Goal: Task Accomplishment & Management: Complete application form

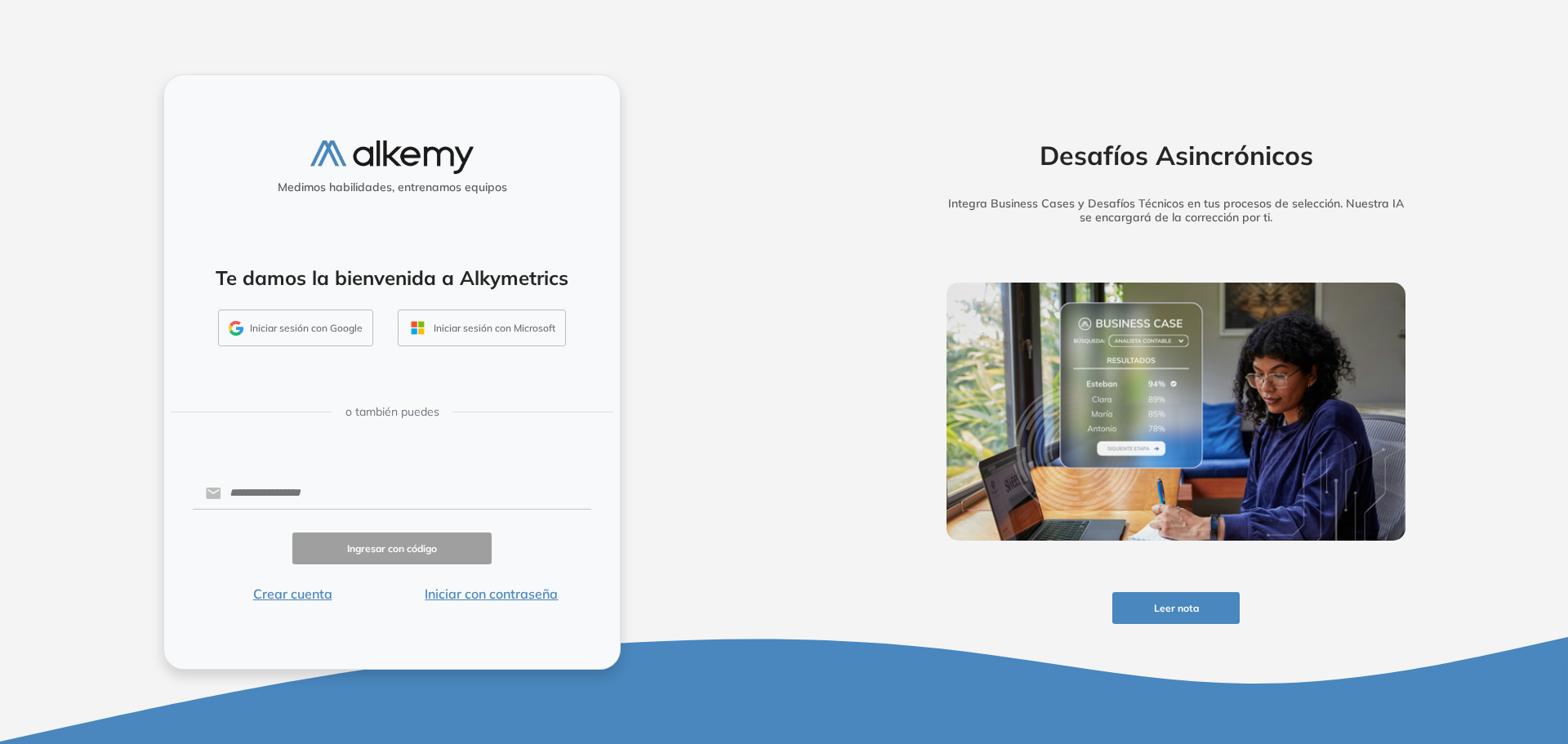
click at [321, 593] on button "Crear cuenta" at bounding box center [292, 593] width 199 height 19
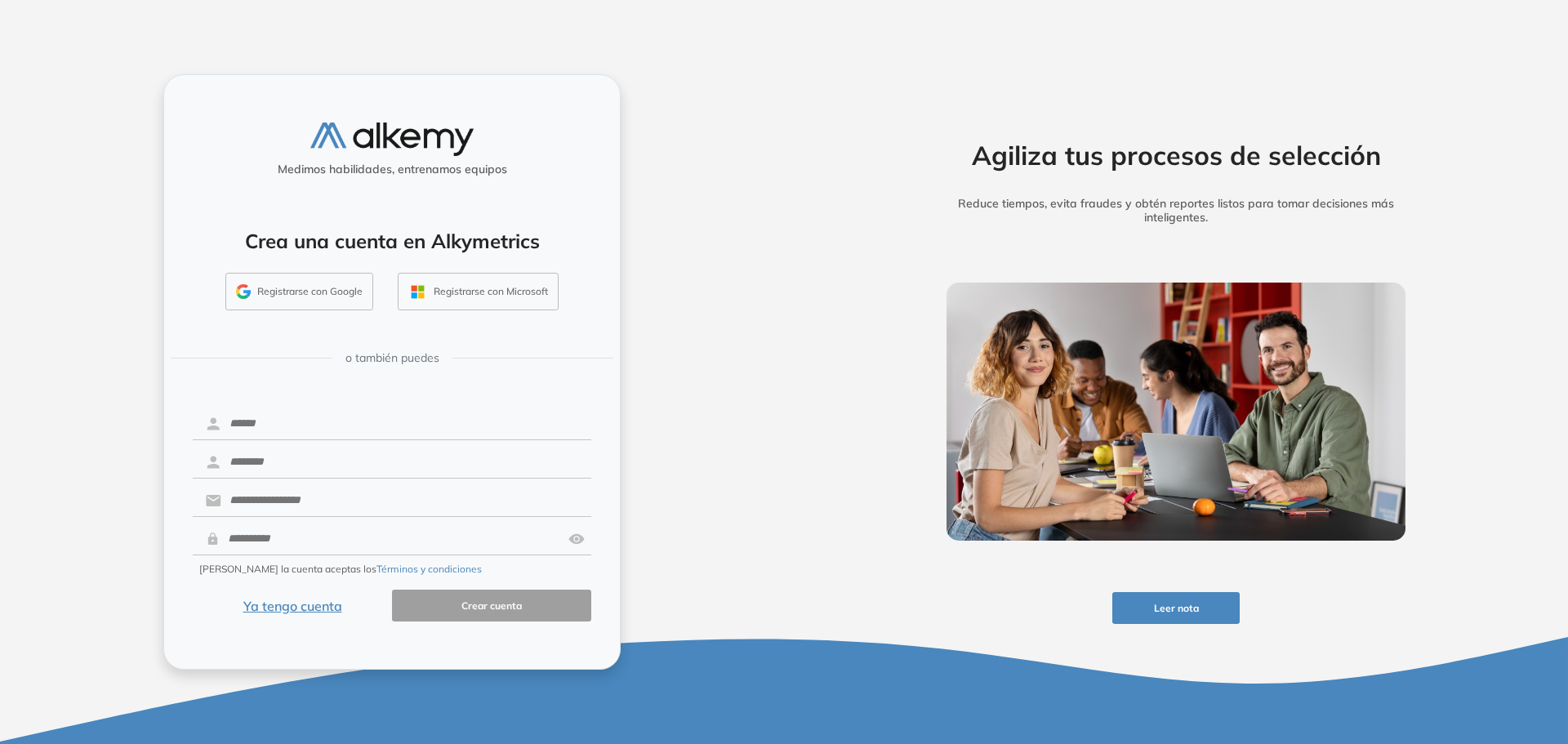
click at [327, 289] on button "Registrarse con Google" at bounding box center [299, 291] width 148 height 38
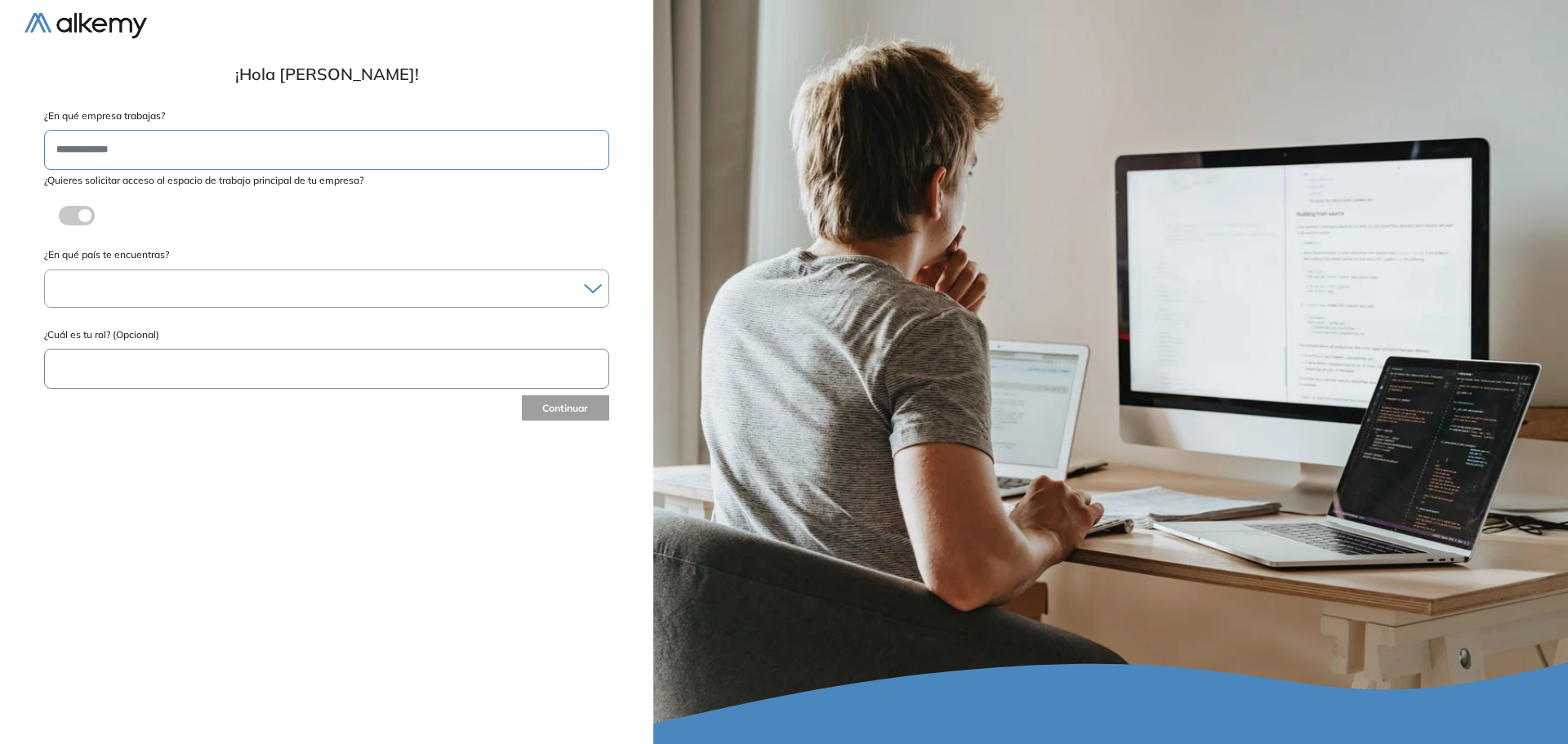
click at [417, 136] on input "text" at bounding box center [327, 149] width 565 height 40
click at [67, 218] on span at bounding box center [65, 212] width 13 height 13
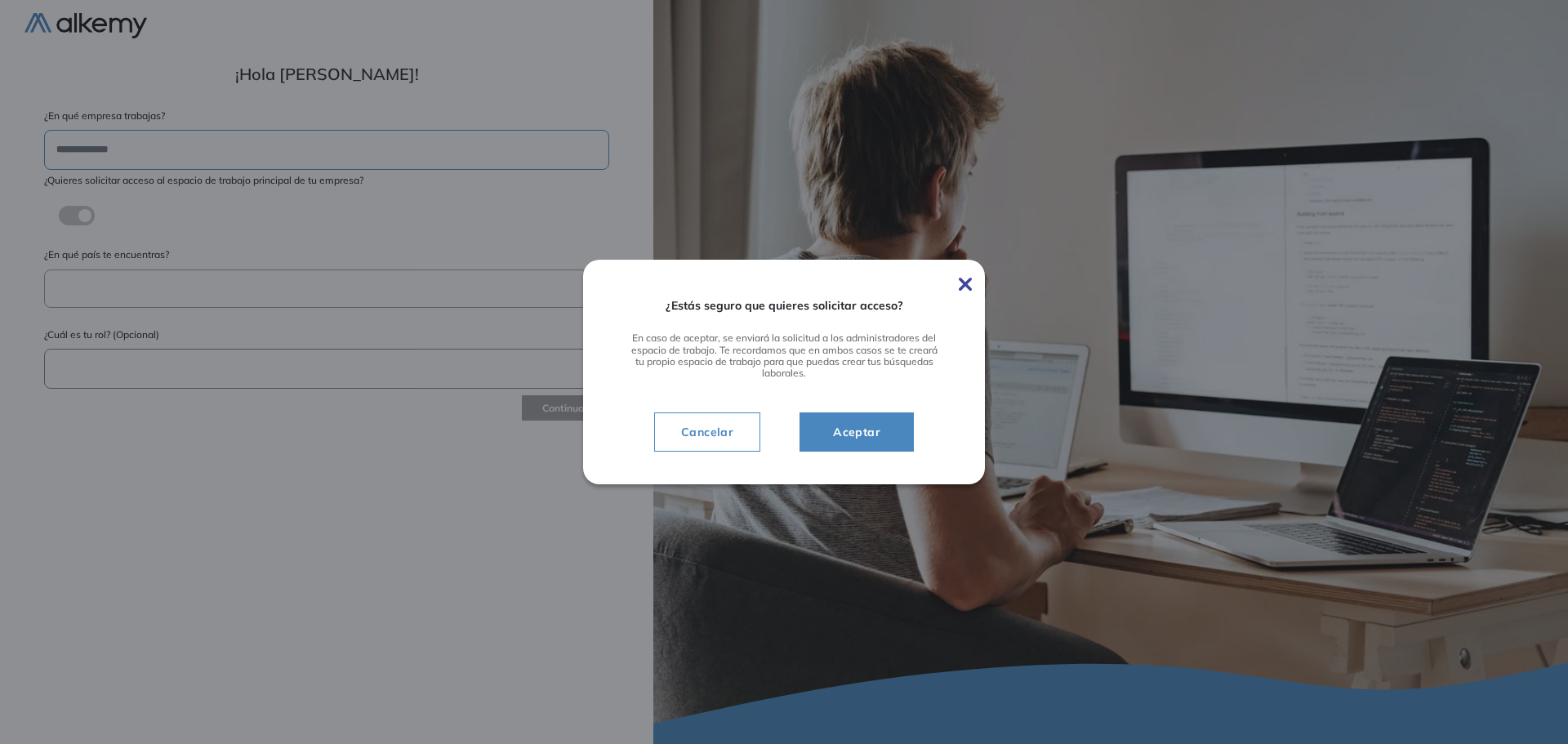
click at [968, 286] on img at bounding box center [965, 284] width 13 height 13
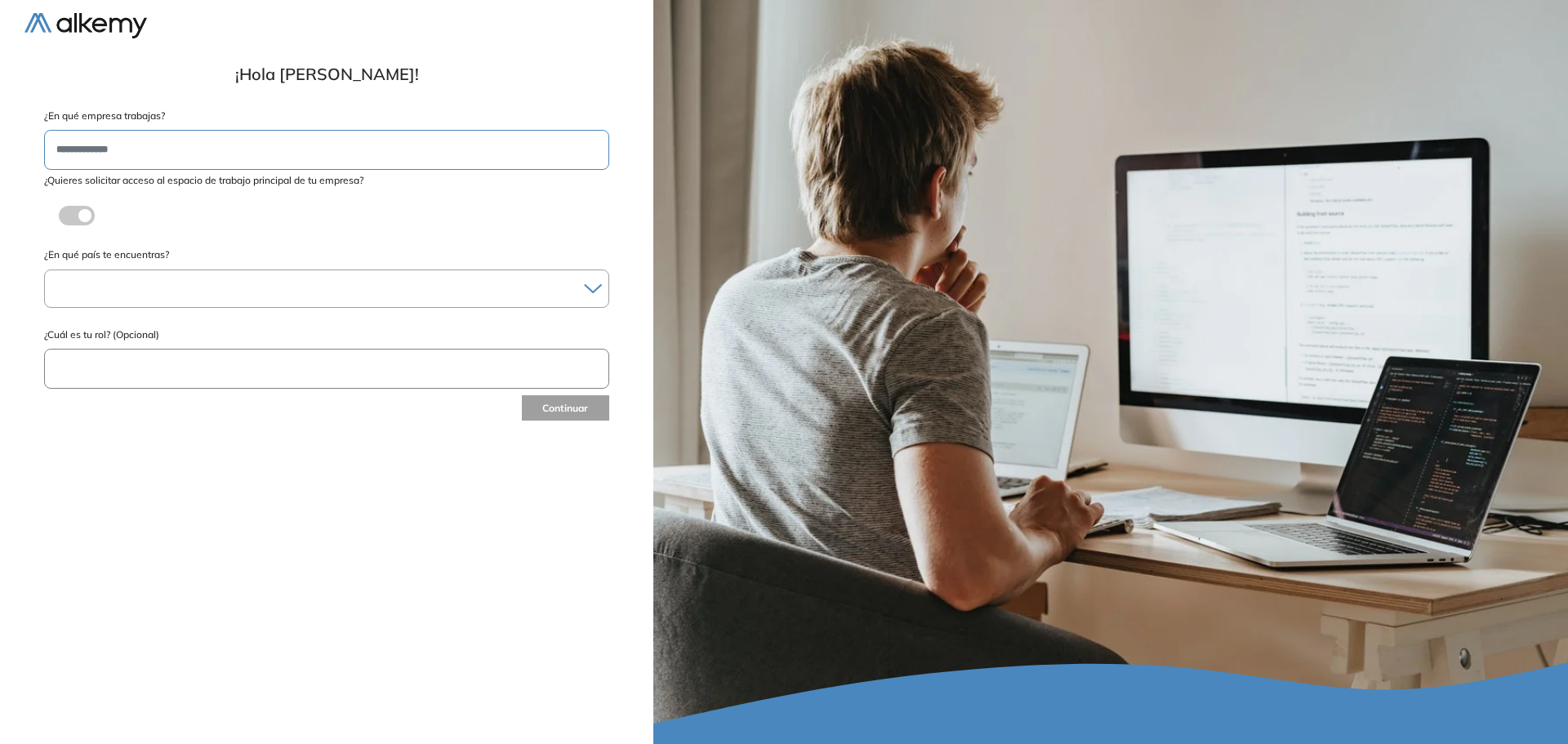
click at [71, 214] on span at bounding box center [65, 212] width 13 height 13
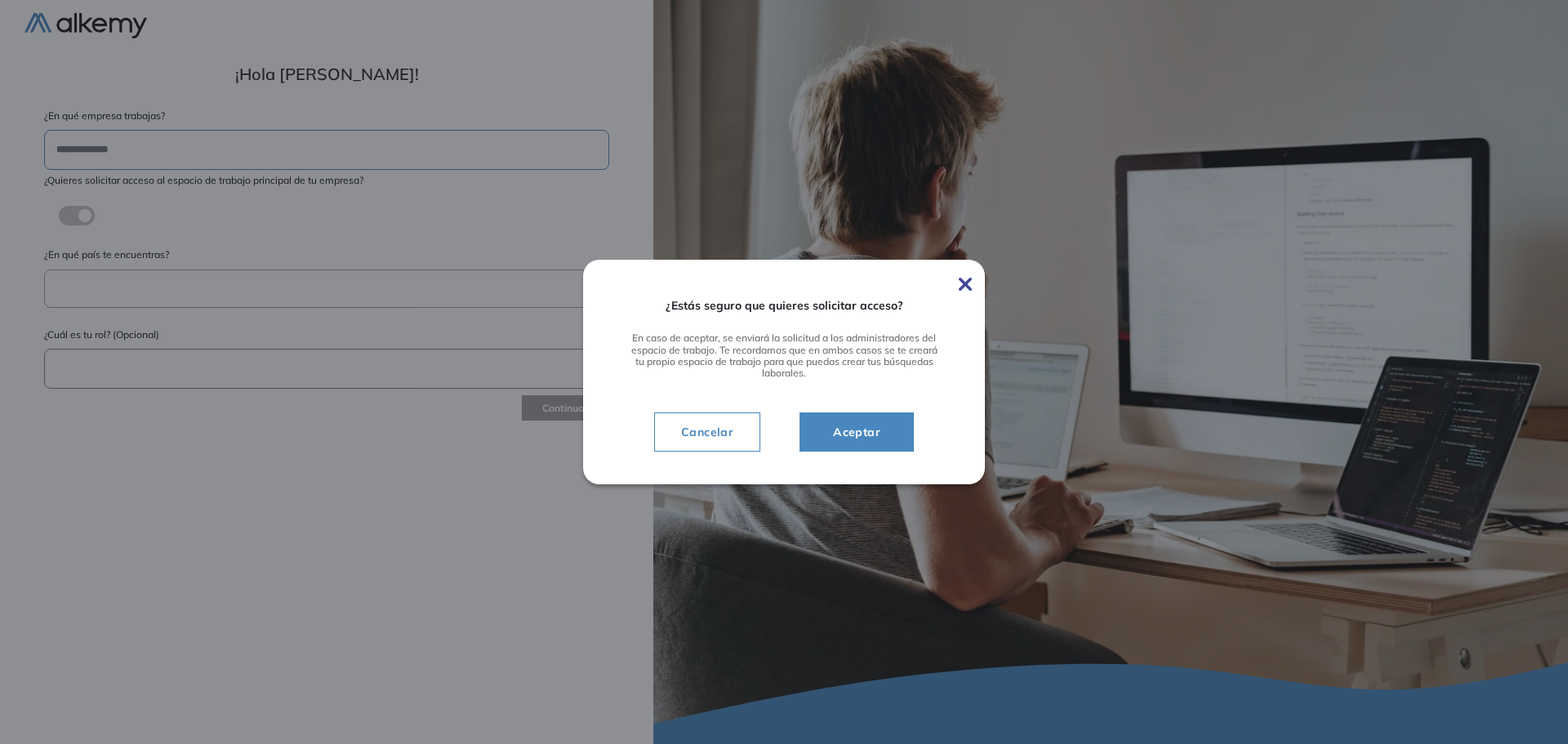
click at [875, 422] on span "Aceptar" at bounding box center [857, 431] width 74 height 19
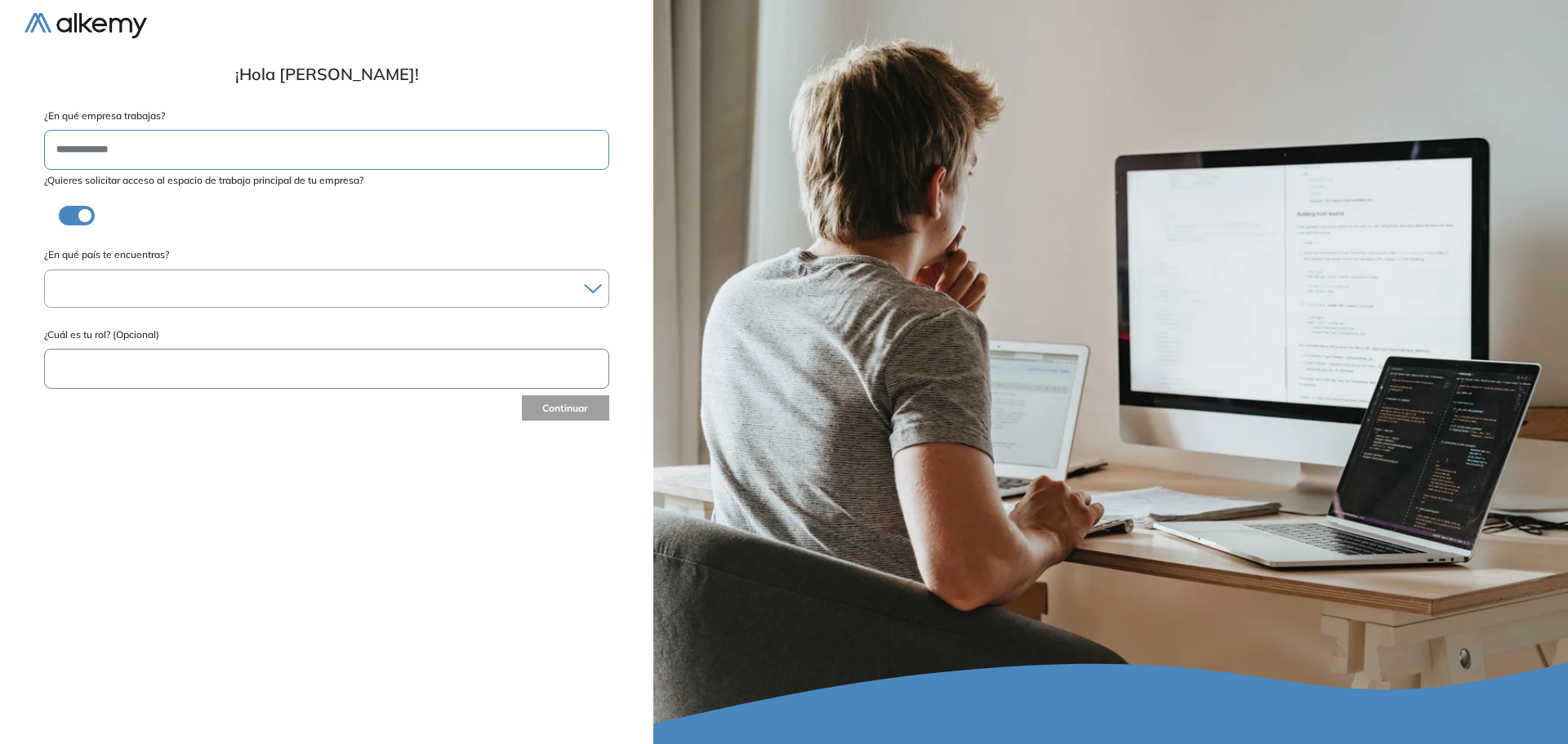
click at [296, 283] on div at bounding box center [327, 289] width 564 height 24
click at [175, 417] on li "Brasil" at bounding box center [327, 417] width 549 height 17
click at [182, 381] on input "text" at bounding box center [327, 371] width 565 height 40
type input "**********"
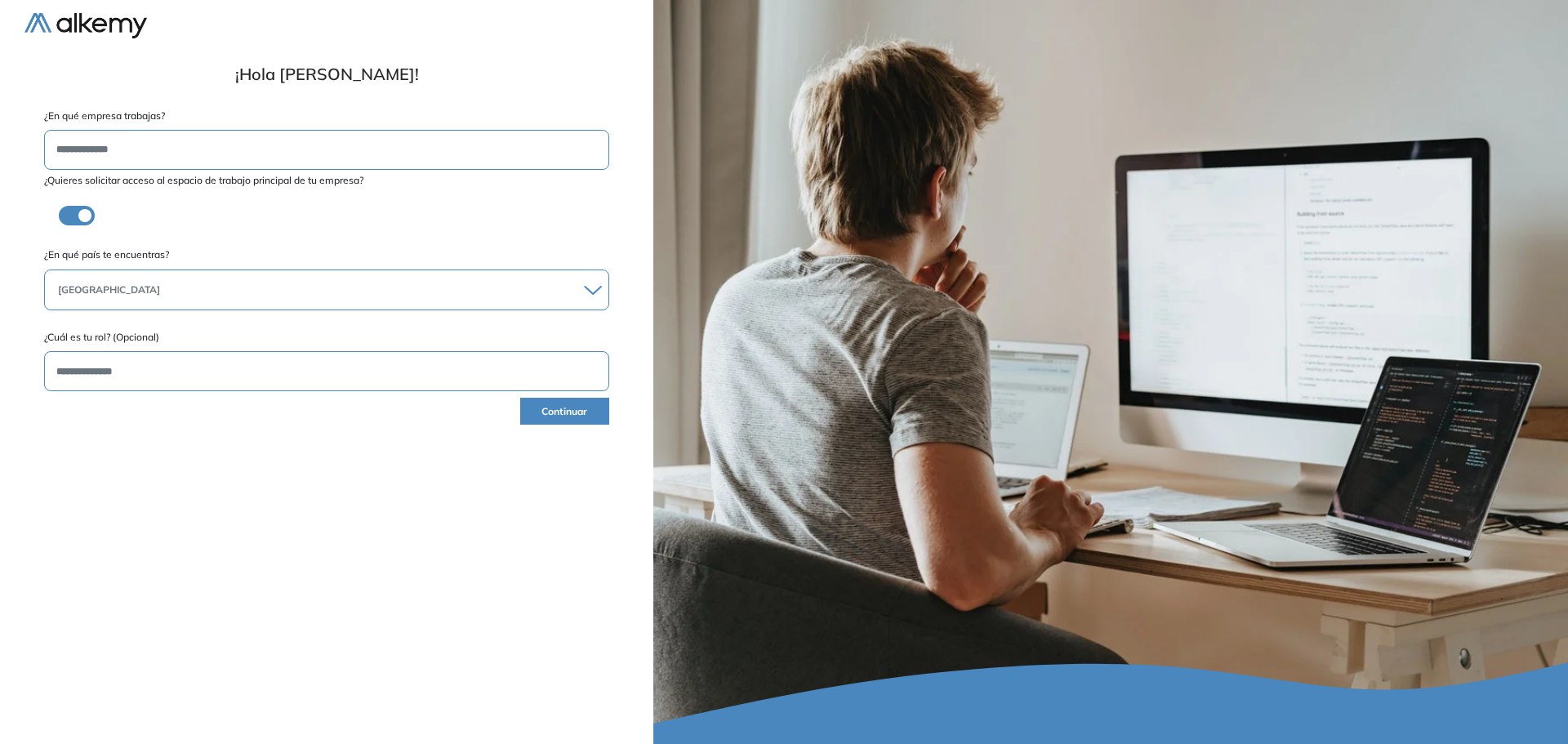
click at [574, 417] on button "Continuar" at bounding box center [564, 410] width 89 height 27
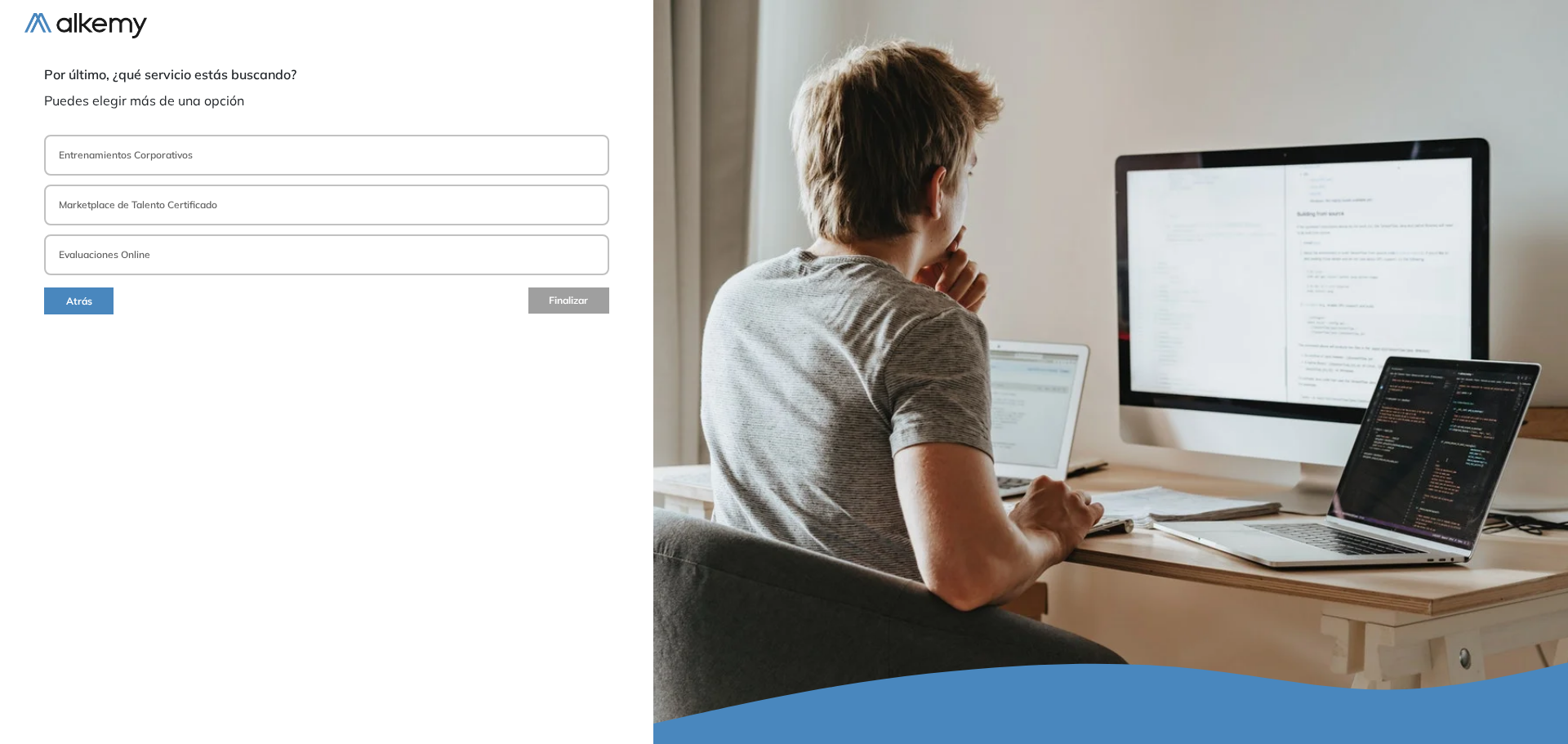
click at [244, 162] on button "Entrenamientos Corporativos" at bounding box center [327, 155] width 565 height 41
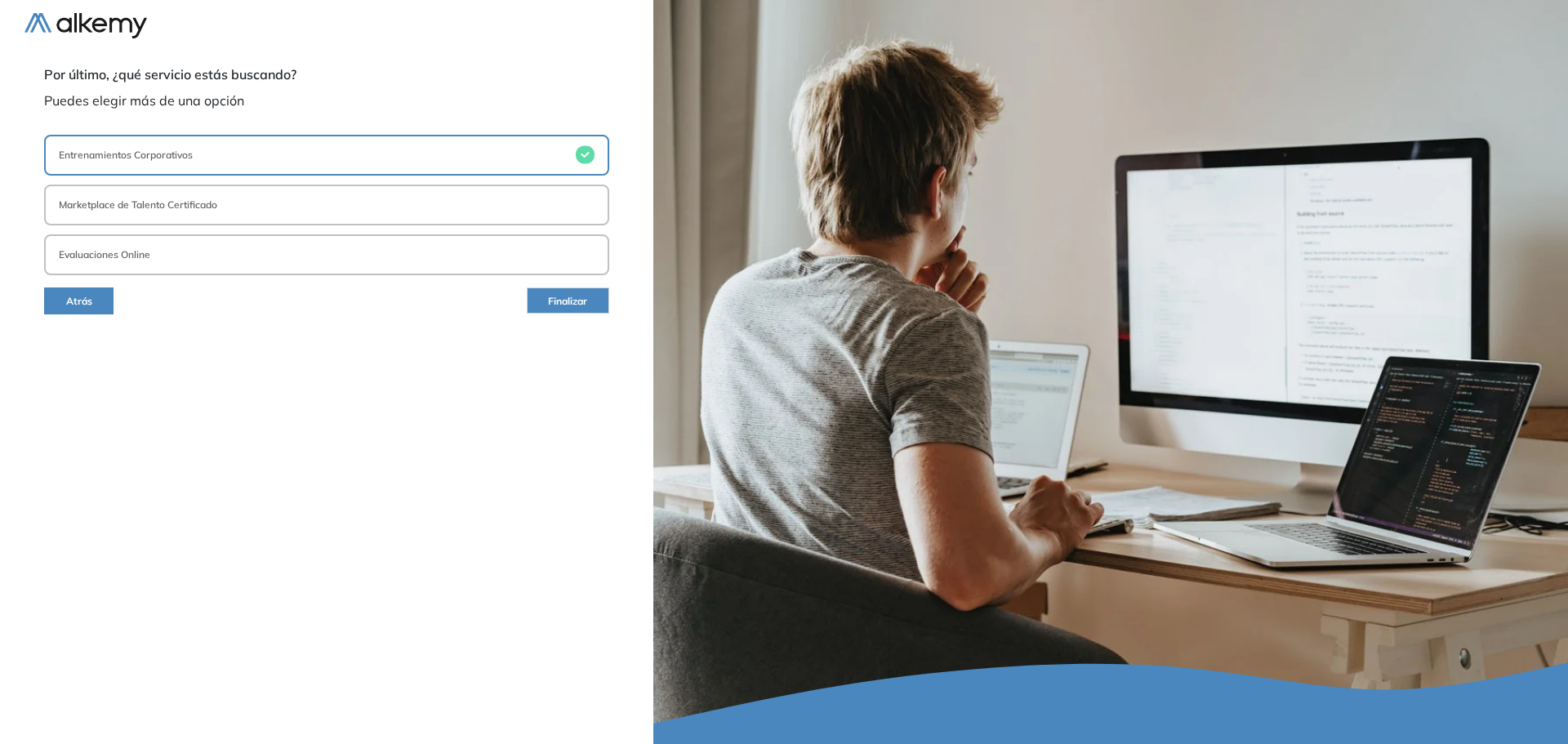
click at [588, 302] on button "Finalizar" at bounding box center [567, 301] width 82 height 26
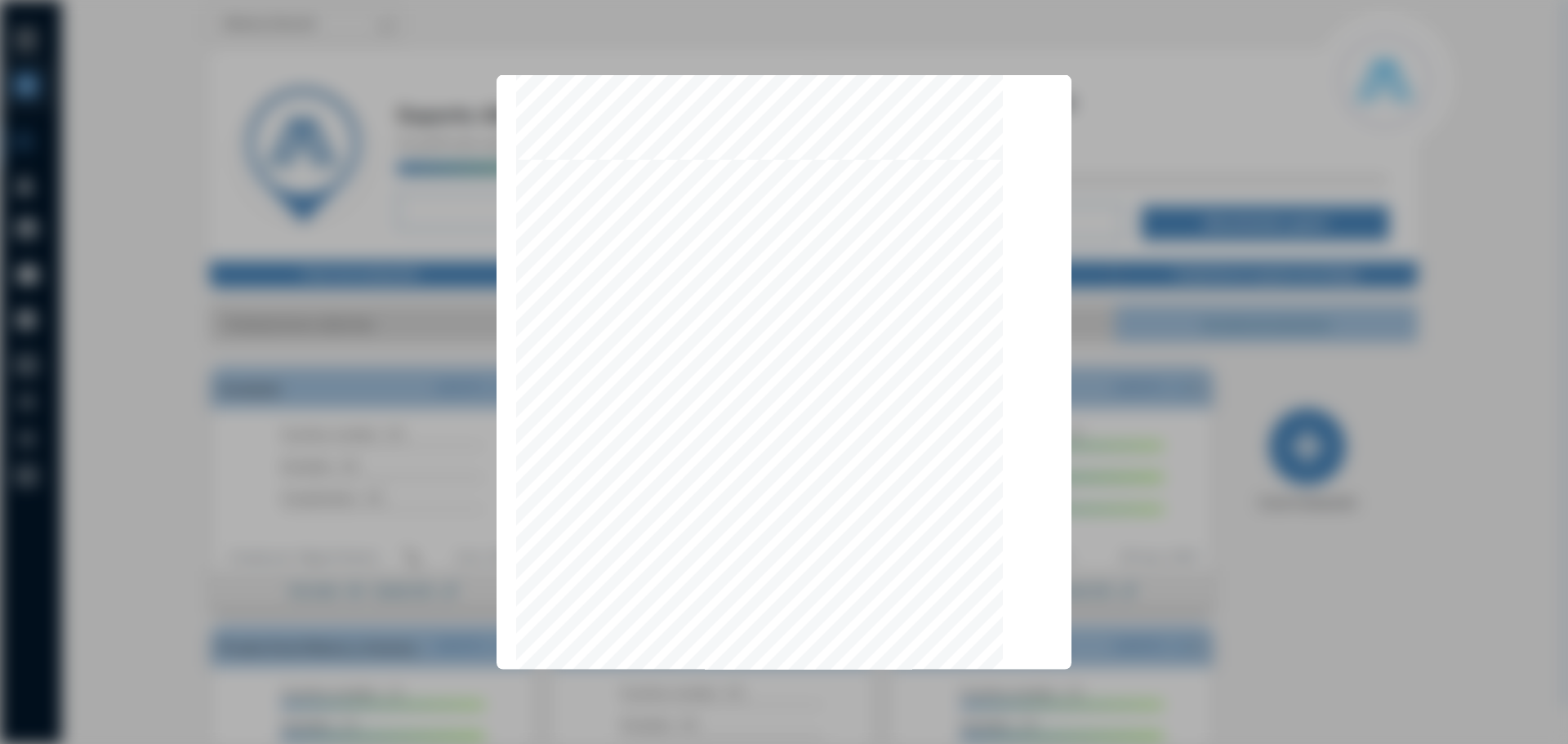
scroll to position [5028, 0]
drag, startPoint x: 542, startPoint y: 631, endPoint x: 553, endPoint y: 631, distance: 11.0
click at [542, 631] on span "He leído y acepto los Términos y condiciones" at bounding box center [635, 628] width 203 height 12
click at [992, 620] on button "Aceptar" at bounding box center [1014, 627] width 75 height 32
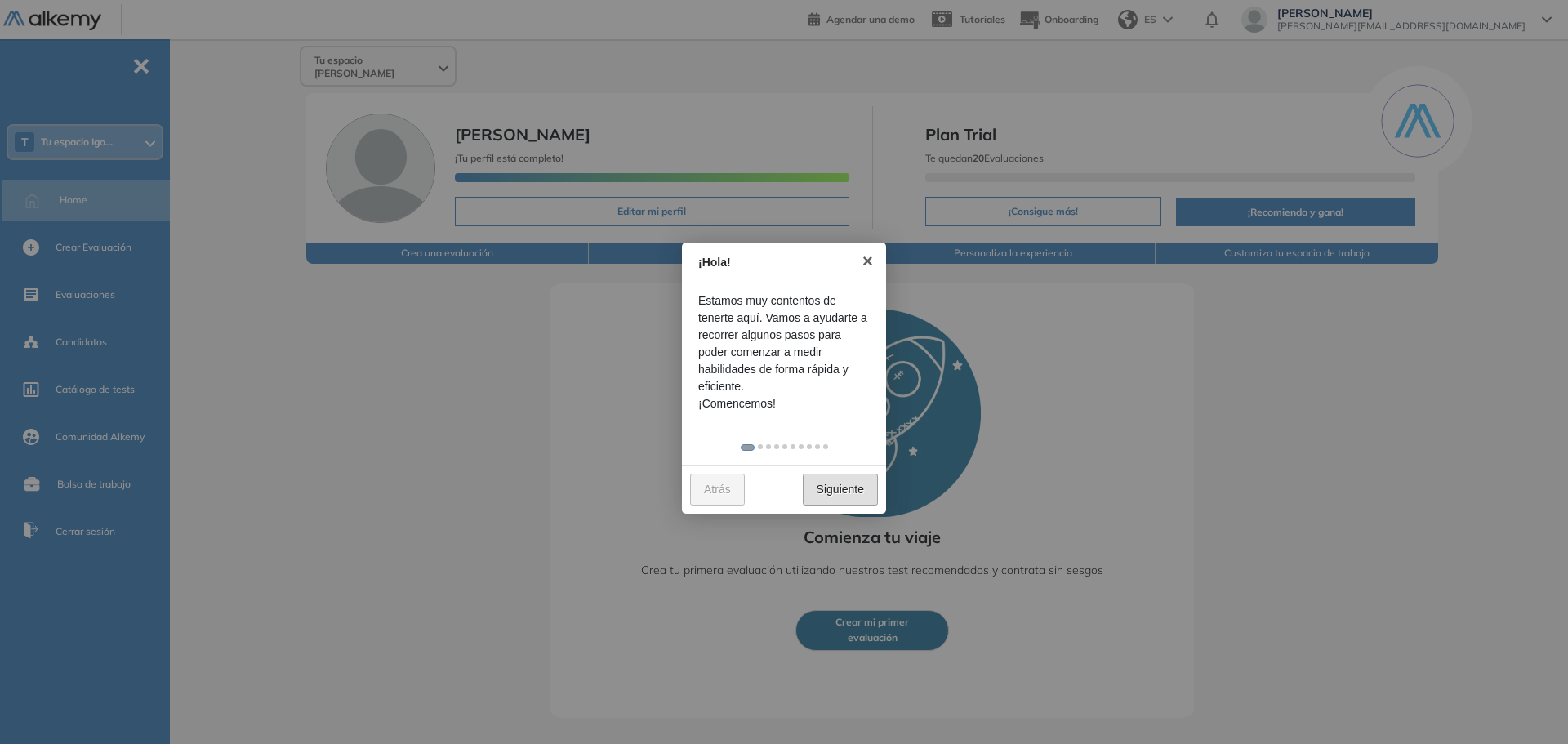
click at [835, 482] on link "Siguiente" at bounding box center [839, 490] width 75 height 32
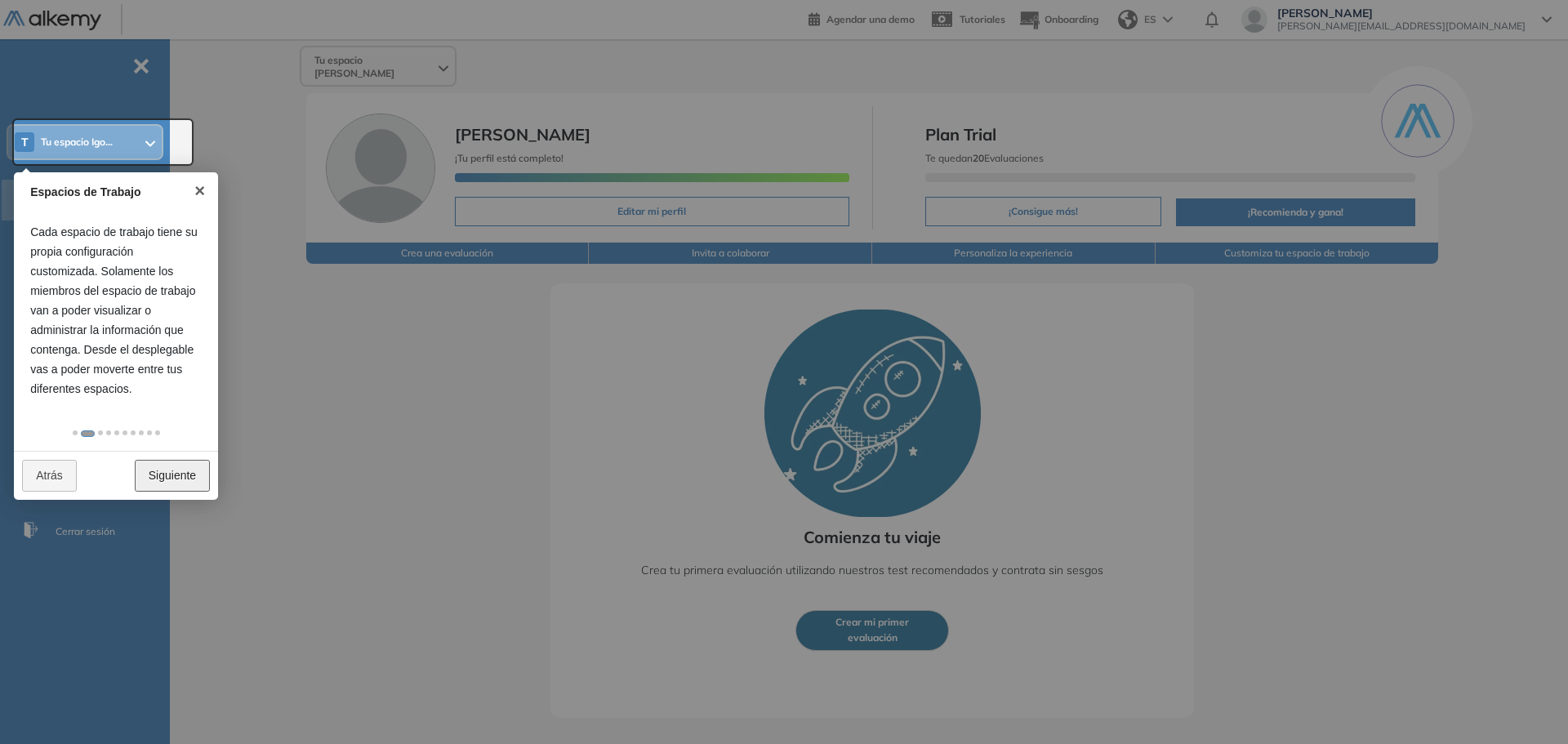
click at [177, 469] on link "Siguiente" at bounding box center [172, 475] width 75 height 32
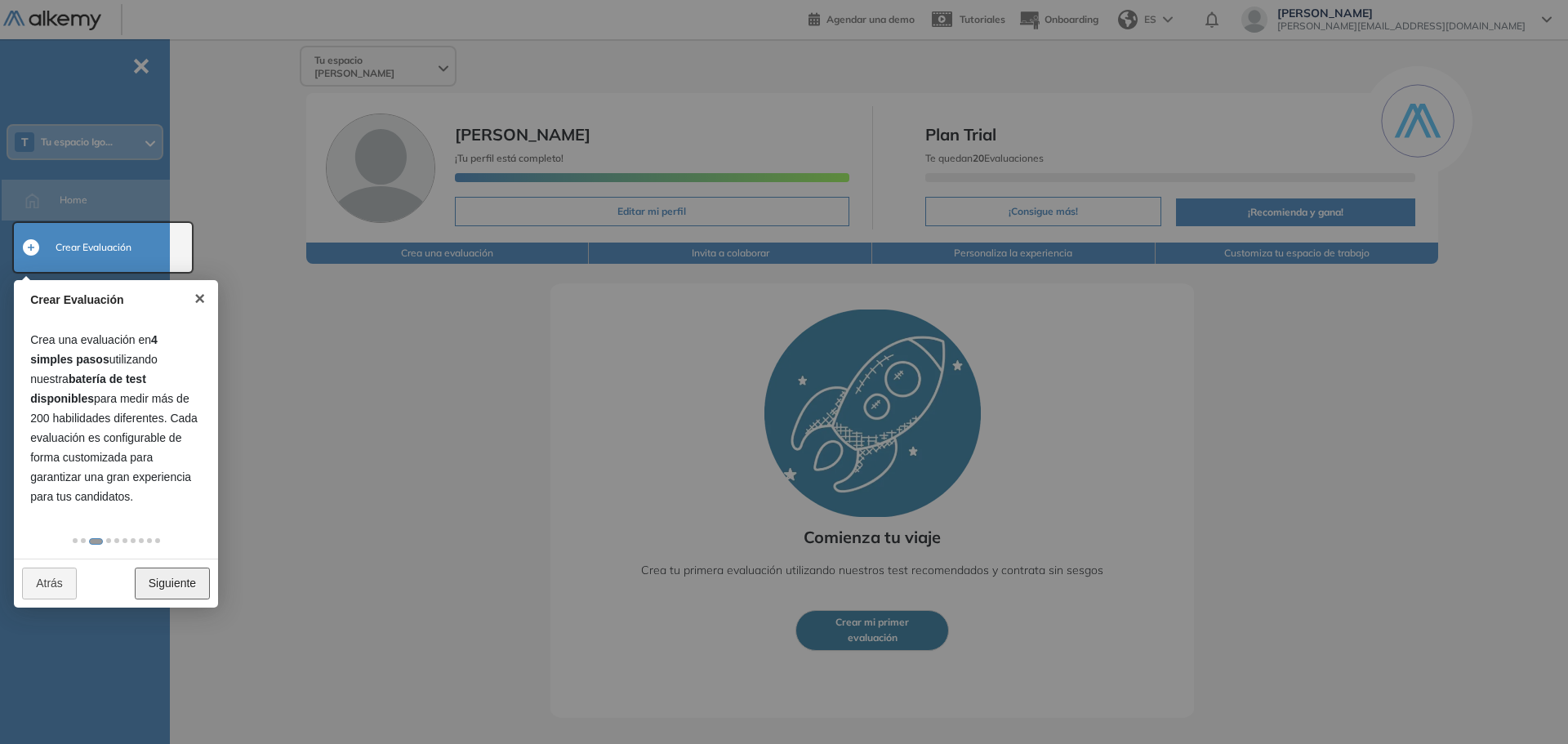
click at [183, 576] on link "Siguiente" at bounding box center [172, 583] width 75 height 32
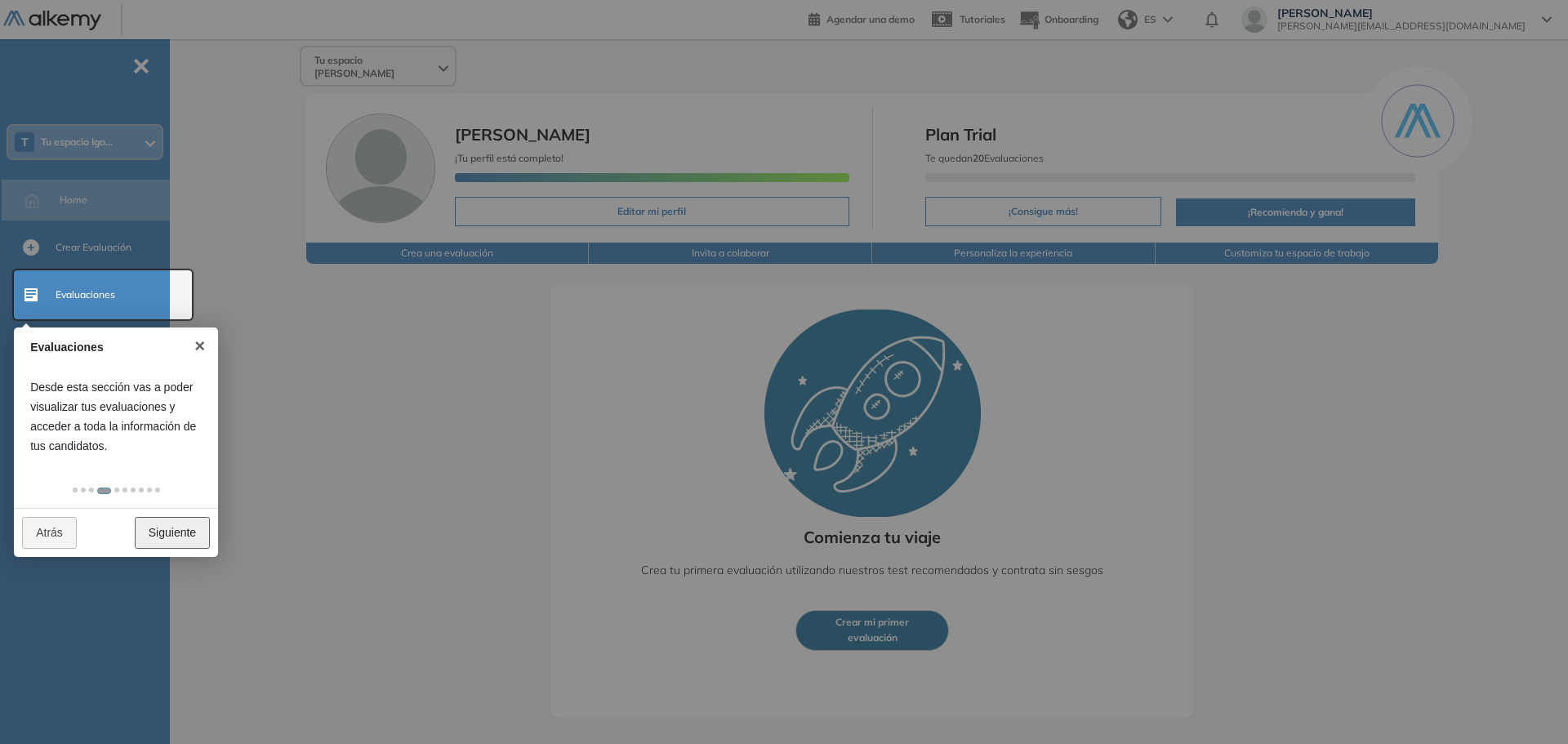
click at [169, 525] on link "Siguiente" at bounding box center [172, 532] width 75 height 32
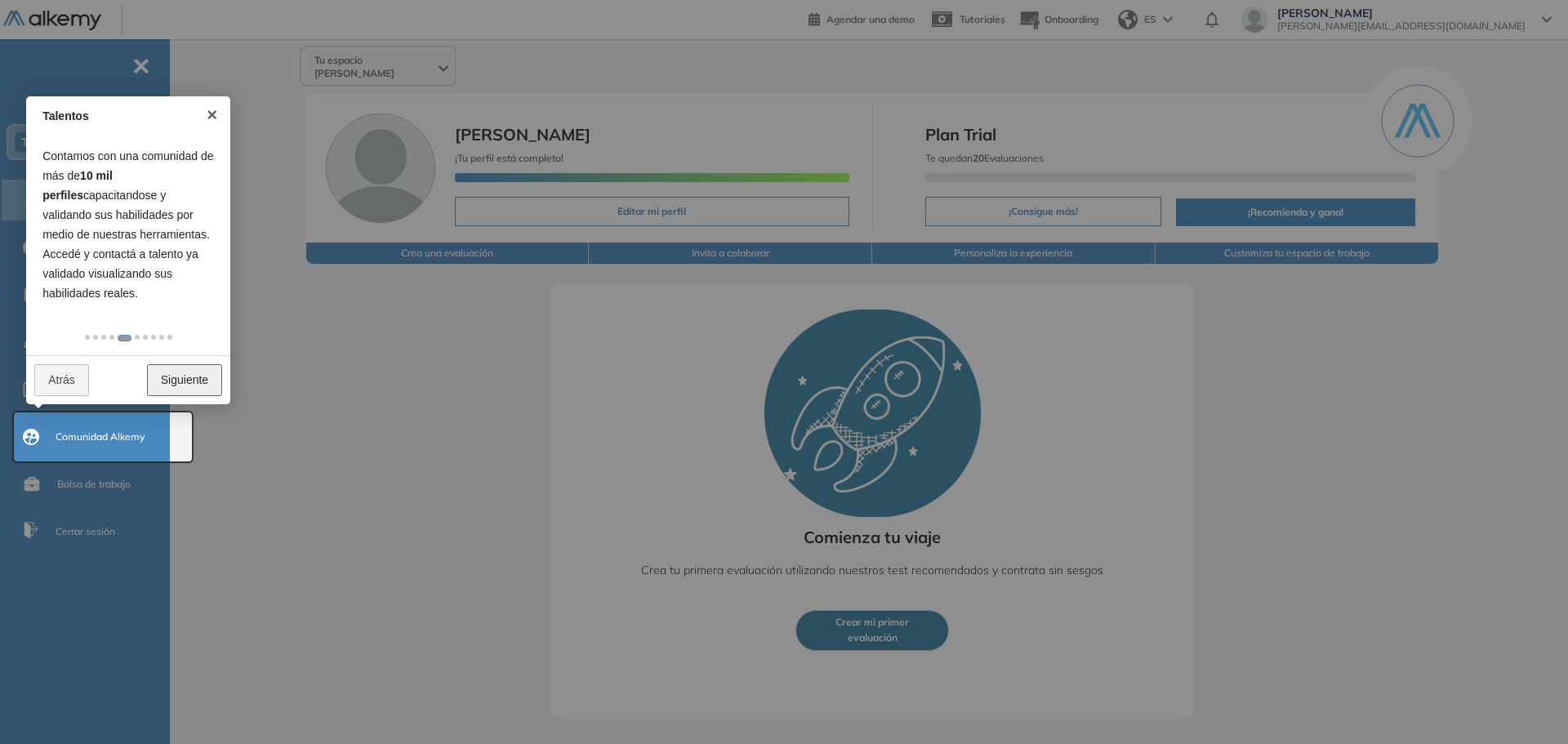
click at [208, 382] on link "Siguiente" at bounding box center [184, 380] width 75 height 32
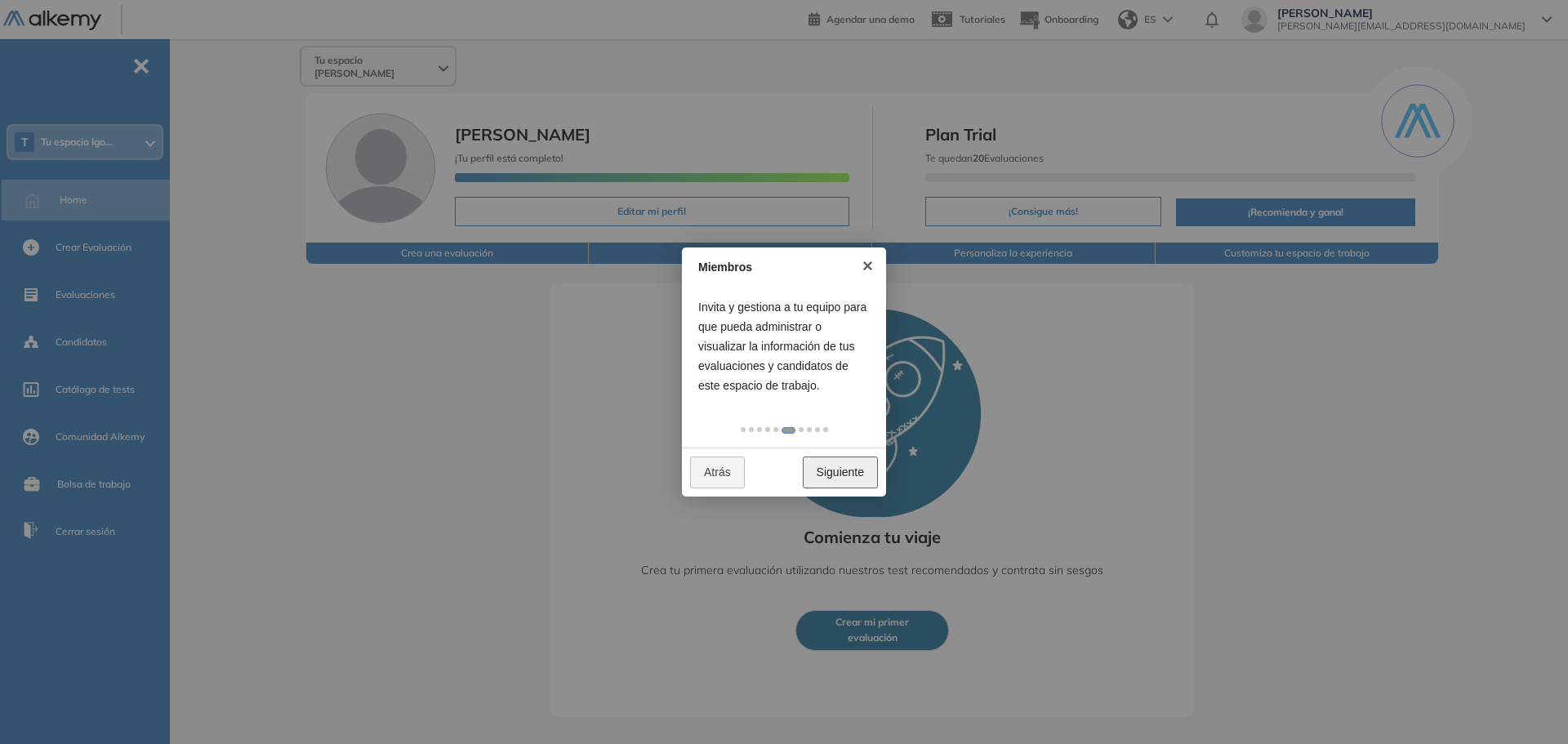
click at [858, 467] on link "Siguiente" at bounding box center [839, 472] width 75 height 32
click at [861, 468] on link "Siguiente" at bounding box center [839, 472] width 75 height 32
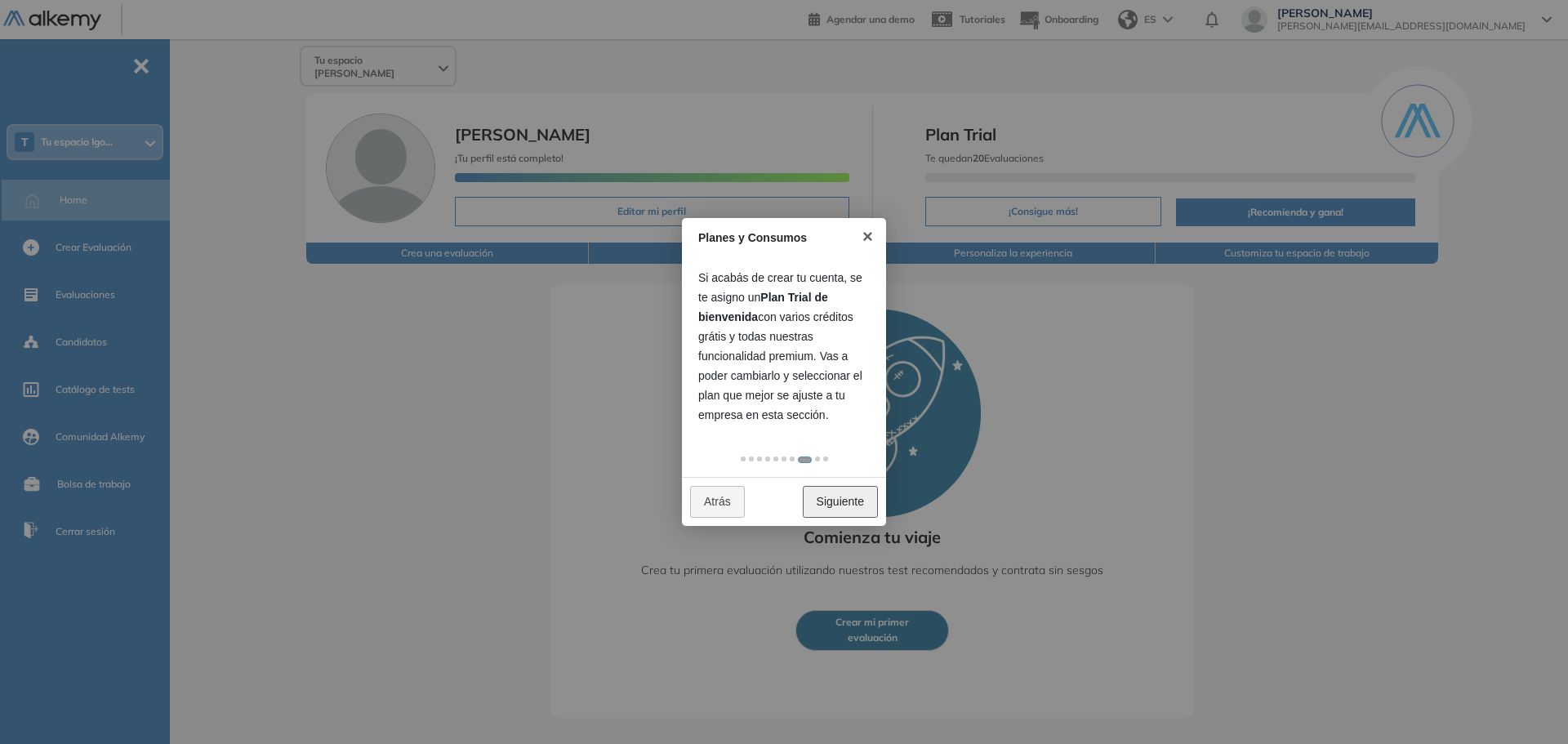
click at [849, 498] on link "Siguiente" at bounding box center [839, 502] width 75 height 32
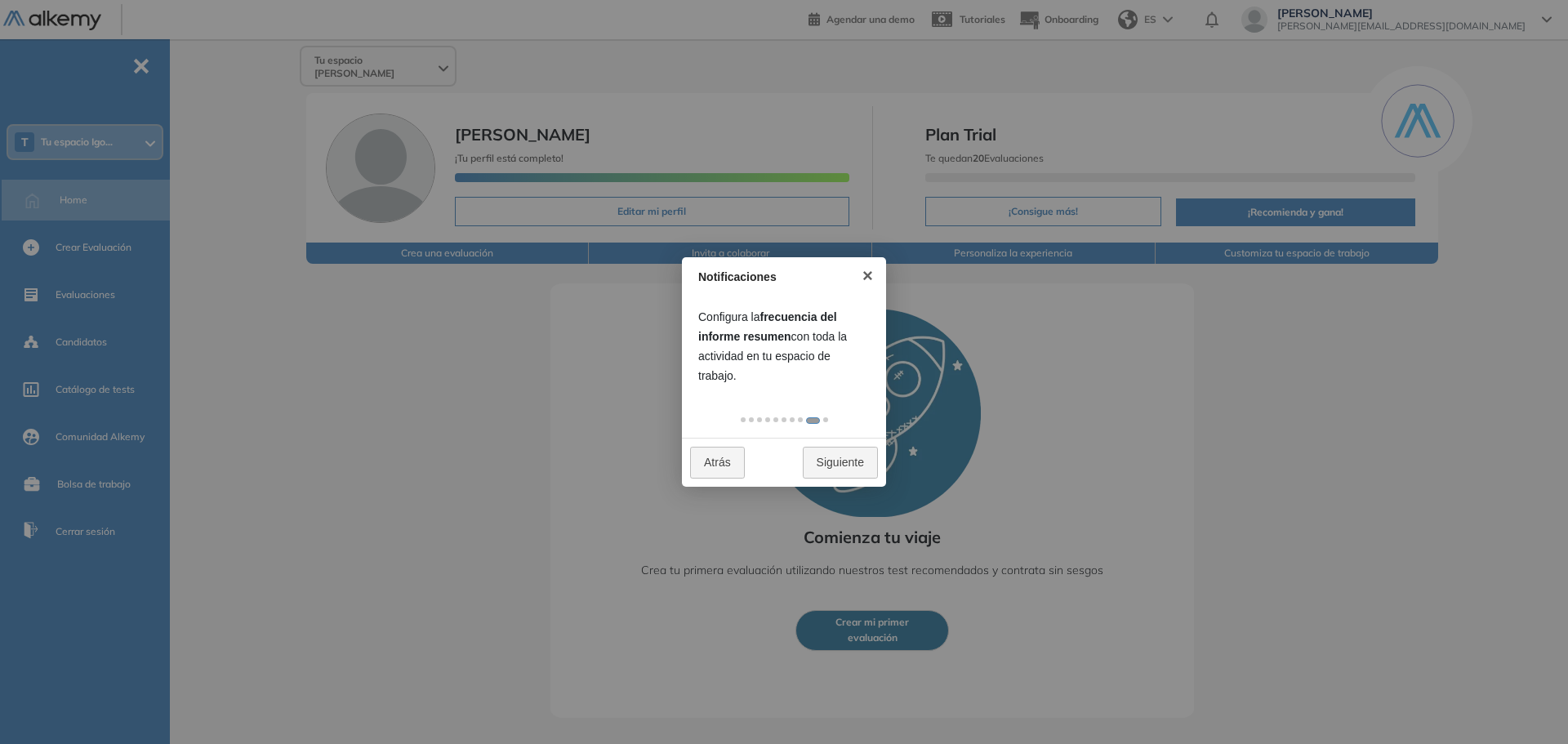
click at [830, 480] on div "Atrás Siguiente" at bounding box center [783, 462] width 204 height 49
click at [835, 466] on link "Siguiente" at bounding box center [839, 462] width 75 height 32
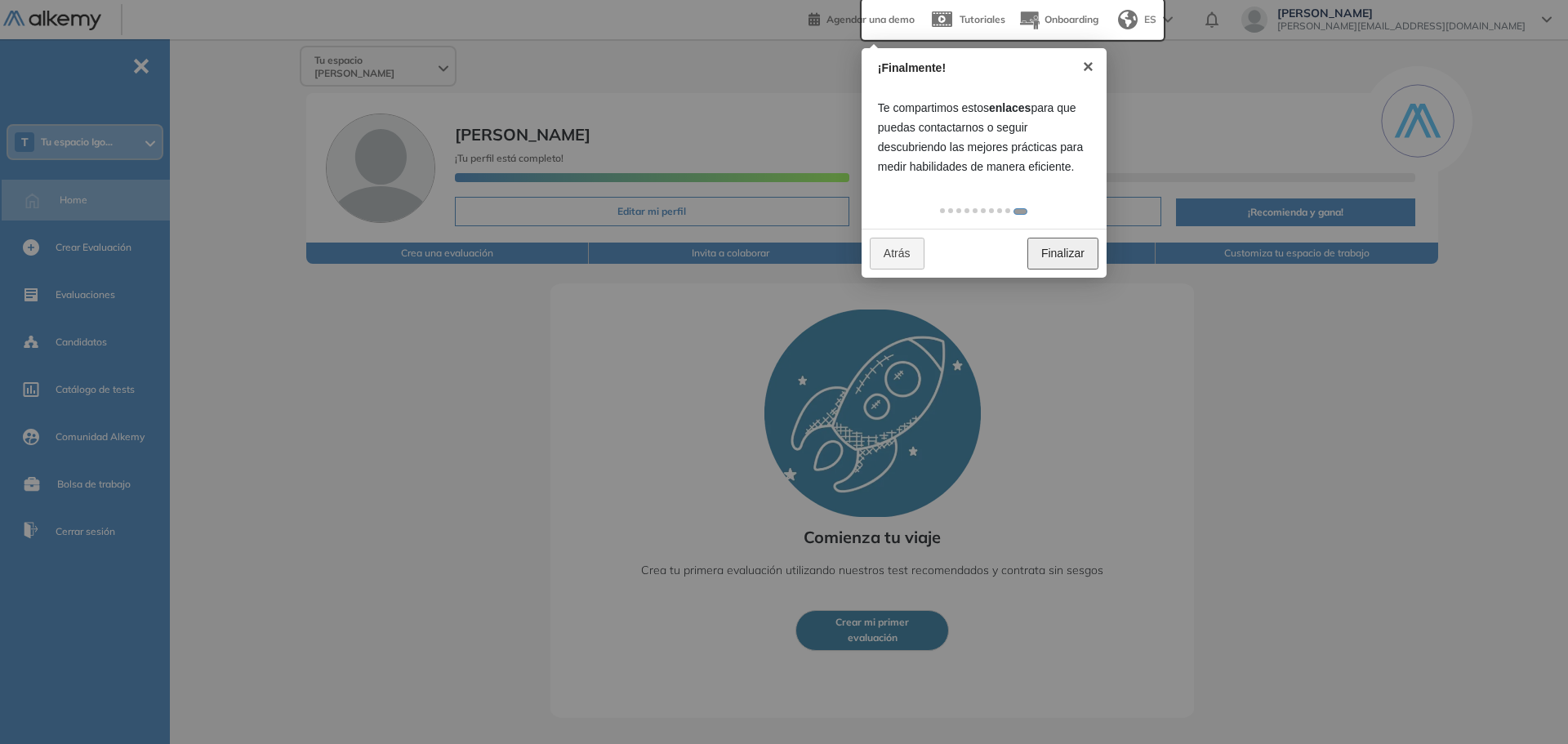
click at [1045, 253] on link "Finalizar" at bounding box center [1063, 254] width 71 height 32
